Goal: Task Accomplishment & Management: Use online tool/utility

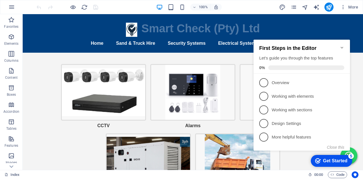
click at [342, 45] on icon "Minimize checklist" at bounding box center [342, 47] width 5 height 5
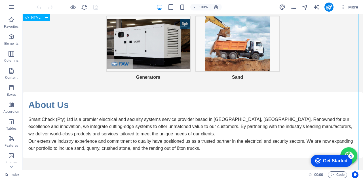
scroll to position [141, 0]
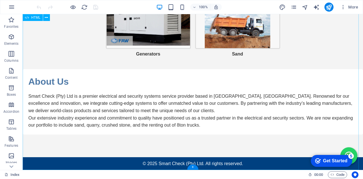
click at [154, 119] on div "Smart Check (Pty) Ltd - Electrical and Security Systems Smart Check (Pty) Ltd H…" at bounding box center [193, 21] width 341 height 297
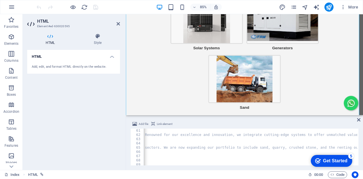
scroll to position [0, 277]
drag, startPoint x: 270, startPoint y: 167, endPoint x: 276, endPoint y: 165, distance: 6.3
click at [276, 165] on div "Add file Link element 61 62 63 64 65 66 67 68 69 70 71 < p > Smart Check (Pty) …" at bounding box center [244, 143] width 237 height 54
click at [295, 148] on div "< p > Smart Check (Pty) Ltd is a premier electrical and security systems servic…" at bounding box center [198, 151] width 748 height 44
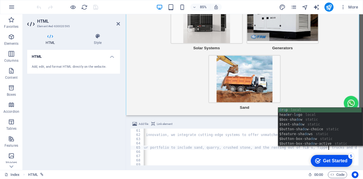
scroll to position [0, 43]
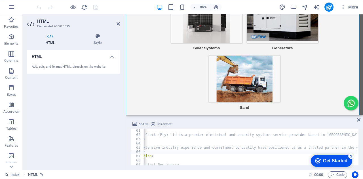
type textarea "</section>"
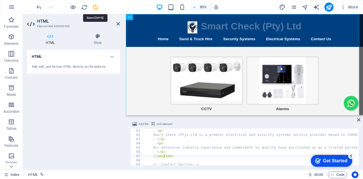
click at [96, 7] on icon "save" at bounding box center [96, 7] width 7 height 7
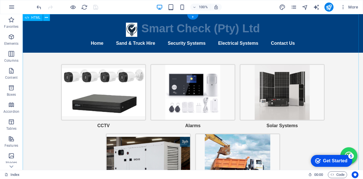
click at [129, 43] on div "Smart Check (Pty) Ltd - Electrical and Security Systems Smart Check (Pty) Ltd H…" at bounding box center [193, 162] width 341 height 297
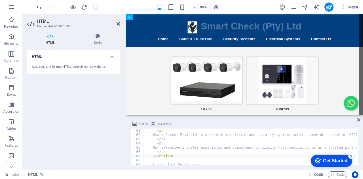
click at [118, 24] on icon at bounding box center [118, 24] width 3 height 5
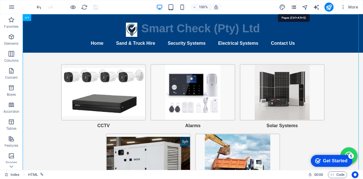
click at [294, 7] on icon "pages" at bounding box center [294, 7] width 7 height 7
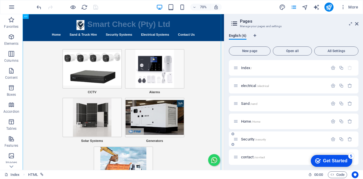
scroll to position [2, 0]
click at [245, 100] on span "Sand /sand" at bounding box center [249, 102] width 16 height 4
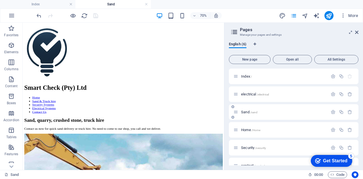
scroll to position [0, 0]
click at [357, 31] on icon at bounding box center [356, 32] width 3 height 5
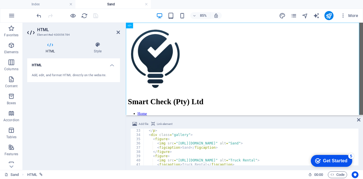
scroll to position [119, 0]
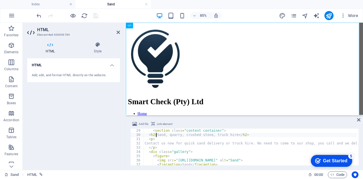
click at [155, 136] on div "< section class = "content container" > < h2 > Sand, quarry, crushed stone, tru…" at bounding box center [309, 151] width 331 height 44
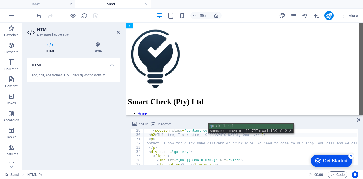
scroll to position [0, 6]
click at [183, 149] on div "< section class = "content container" > < h2 > TLB hire, Truck hire, Sand, Quar…" at bounding box center [309, 151] width 331 height 44
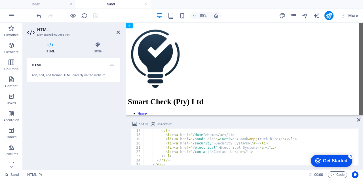
scroll to position [68, 0]
type textarea "</p>"
click at [95, 15] on icon "save" at bounding box center [96, 15] width 7 height 7
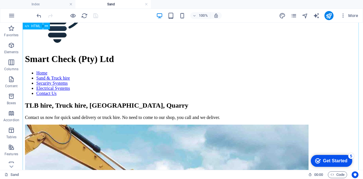
scroll to position [0, 0]
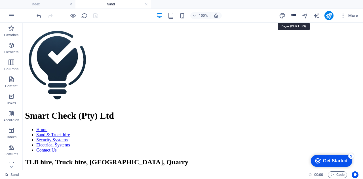
click at [296, 15] on icon "pages" at bounding box center [294, 15] width 7 height 7
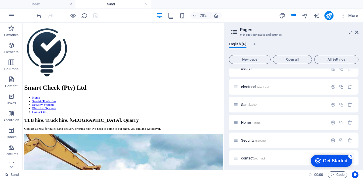
scroll to position [10, 0]
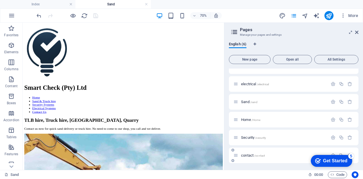
click at [246, 155] on span "contact /contact" at bounding box center [253, 156] width 24 height 4
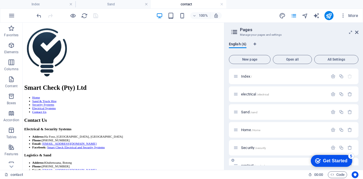
scroll to position [0, 0]
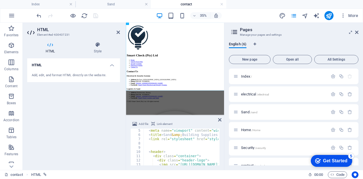
scroll to position [17, 0]
click at [356, 31] on icon at bounding box center [356, 32] width 3 height 5
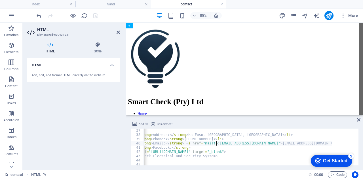
scroll to position [0, 9]
click at [251, 144] on div "< ul > < li > < strong > Address: </ strong > [GEOGRAPHIC_DATA], [GEOGRAPHIC_DA…" at bounding box center [251, 147] width 214 height 37
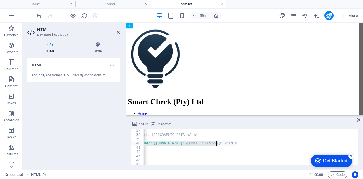
click at [183, 145] on div "< ul > < li > < strong > Address: </ strong > [GEOGRAPHIC_DATA], [GEOGRAPHIC_DA…" at bounding box center [251, 147] width 214 height 37
click at [183, 145] on div "< ul > < li > < strong > Address: </ strong > [GEOGRAPHIC_DATA], [GEOGRAPHIC_DA…" at bounding box center [125, 151] width 222 height 44
click at [165, 143] on div "< ul > < li > < strong > Address: </ strong > [GEOGRAPHIC_DATA], [GEOGRAPHIC_DA…" at bounding box center [125, 151] width 222 height 44
click at [165, 143] on div "< ul > < li > < strong > Address: </ strong > [GEOGRAPHIC_DATA], [GEOGRAPHIC_DA…" at bounding box center [251, 147] width 214 height 37
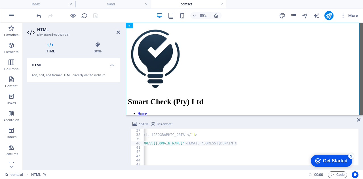
click at [165, 143] on div "< ul > < li > < strong > Address: </ strong > [GEOGRAPHIC_DATA], [GEOGRAPHIC_DA…" at bounding box center [125, 151] width 222 height 44
click at [253, 152] on div "< ul > < li > < strong > Address: </ strong > [GEOGRAPHIC_DATA], [GEOGRAPHIC_DA…" at bounding box center [251, 147] width 214 height 37
type textarea "<a href="[URL][DOMAIN_NAME]" target="_blank">"
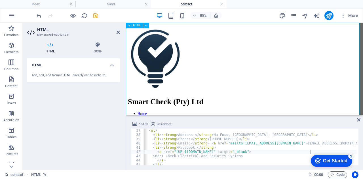
click at [95, 14] on icon "save" at bounding box center [96, 15] width 7 height 7
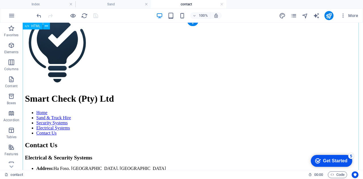
scroll to position [0, 0]
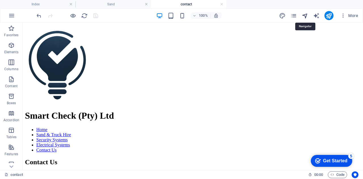
click at [307, 15] on icon "navigator" at bounding box center [305, 15] width 7 height 7
select select "12357913-en"
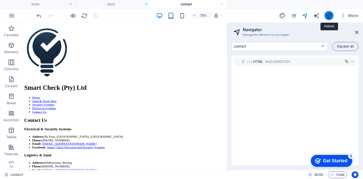
click at [329, 14] on icon "publish" at bounding box center [329, 15] width 7 height 7
